Goal: Check status: Check status

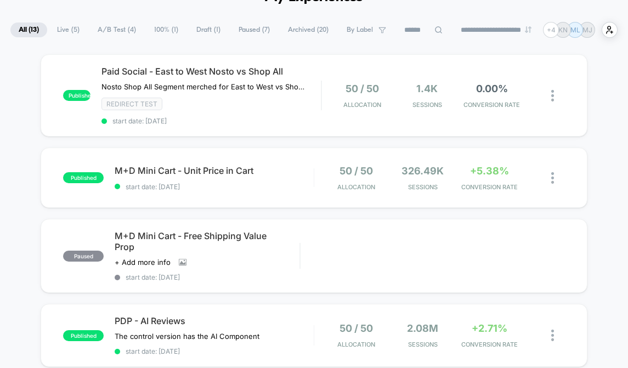
scroll to position [66, 0]
click at [268, 186] on span "start date: [DATE]" at bounding box center [214, 186] width 199 height 8
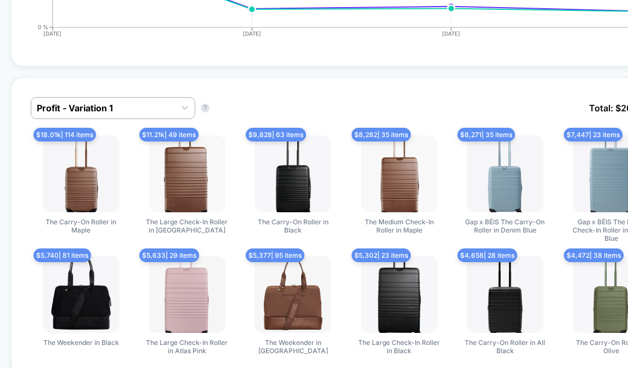
scroll to position [3, 0]
